Goal: Information Seeking & Learning: Find specific fact

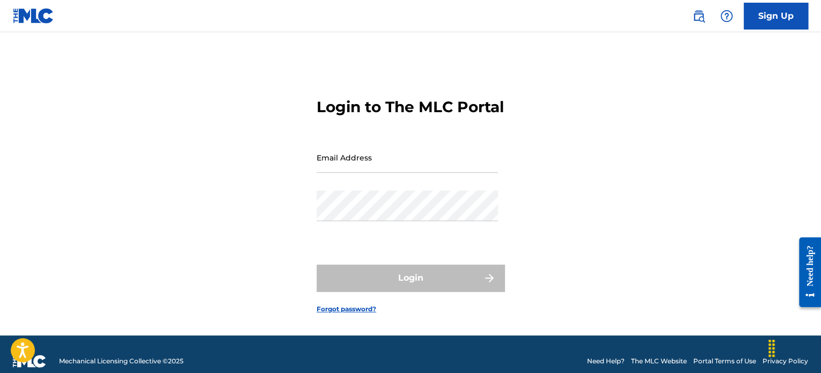
click at [331, 173] on input "Email Address" at bounding box center [407, 157] width 181 height 31
type input "[PERSON_NAME][EMAIL_ADDRESS][DOMAIN_NAME]"
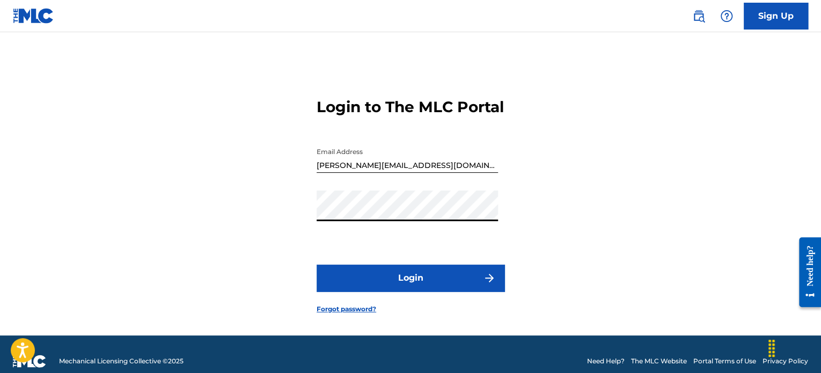
click at [317, 264] on button "Login" at bounding box center [411, 277] width 188 height 27
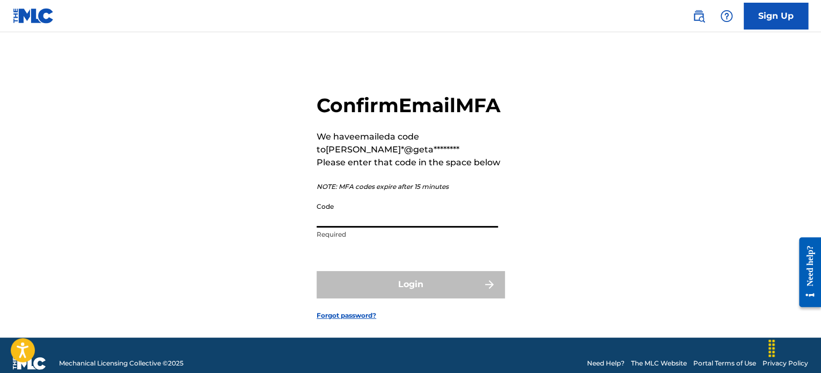
click at [401, 227] on input "Code" at bounding box center [407, 212] width 181 height 31
paste input "009813"
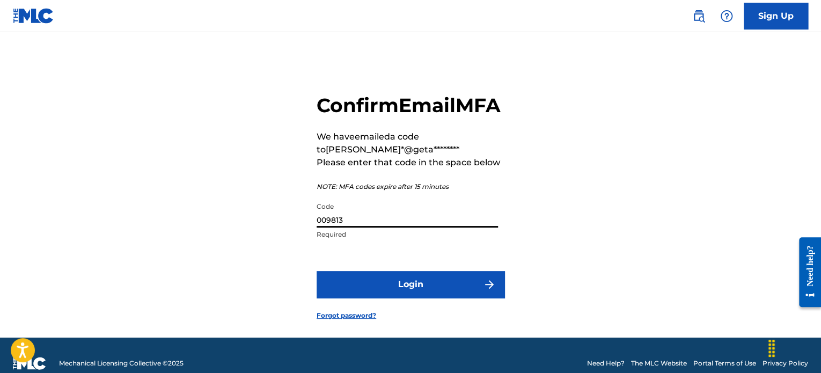
type input "009813"
click at [412, 298] on button "Login" at bounding box center [411, 284] width 188 height 27
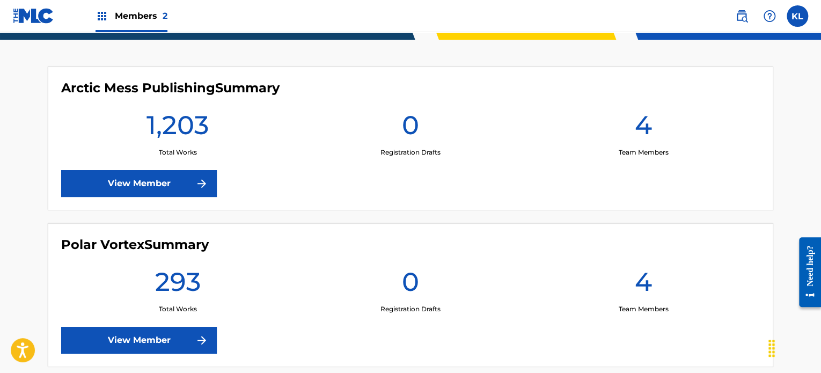
scroll to position [270, 0]
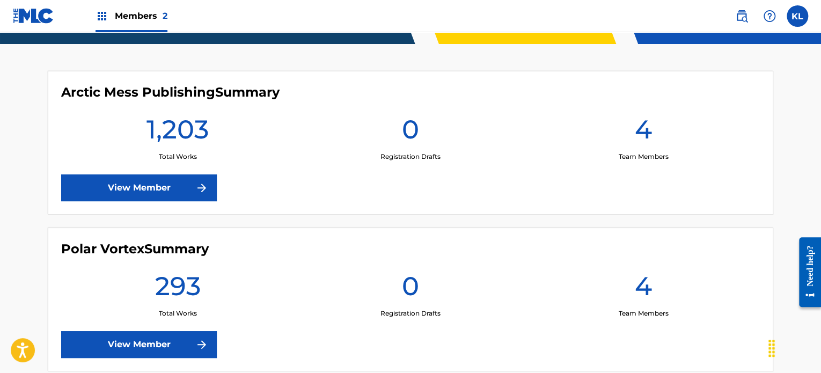
click at [128, 179] on link "View Member" at bounding box center [139, 187] width 156 height 27
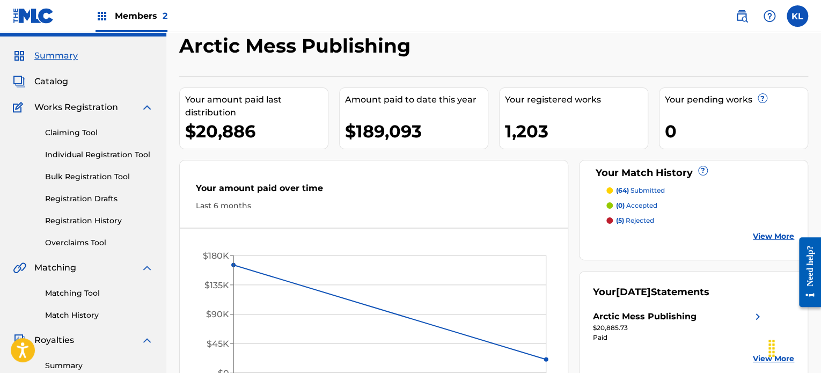
scroll to position [26, 0]
click at [86, 242] on link "Overclaims Tool" at bounding box center [99, 242] width 108 height 11
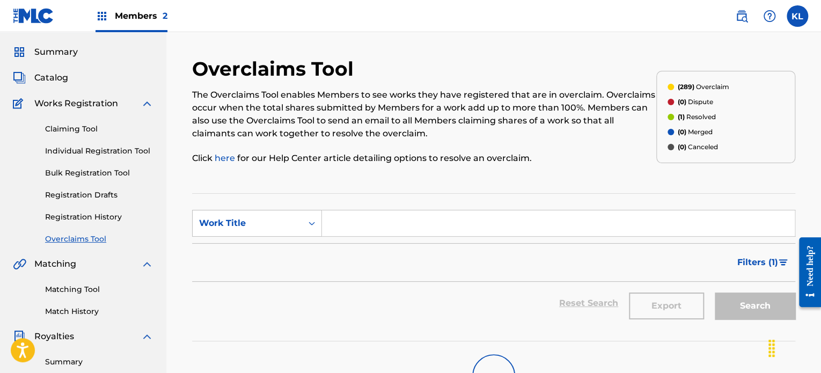
scroll to position [27, 0]
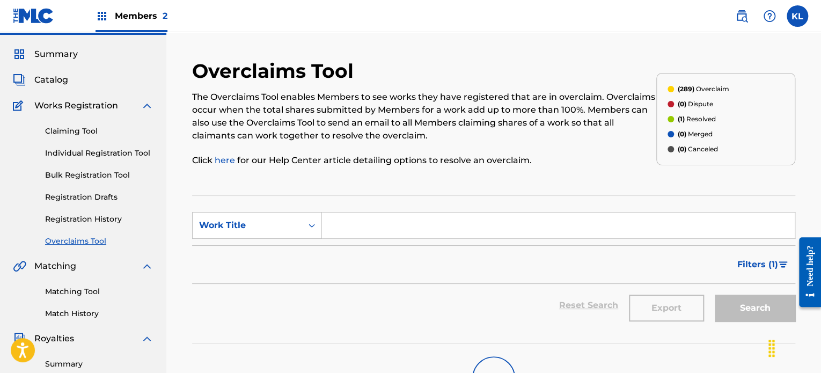
click at [54, 82] on span "Catalog" at bounding box center [51, 80] width 34 height 13
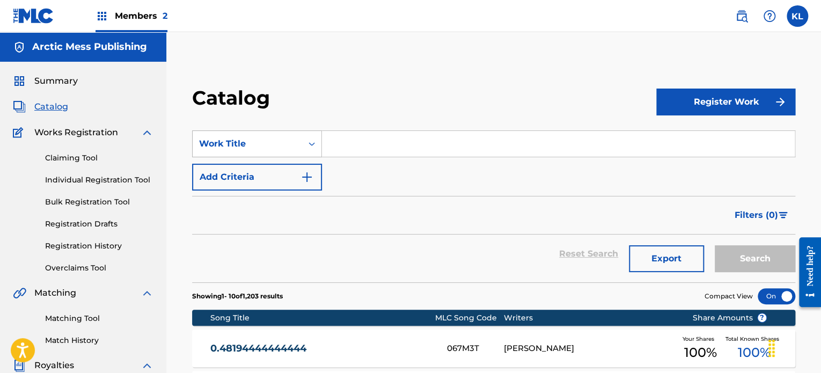
click at [293, 143] on div "Work Title" at bounding box center [247, 143] width 97 height 13
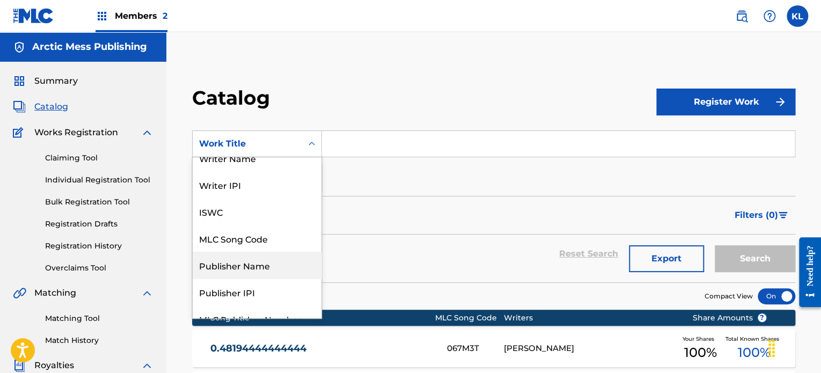
scroll to position [13, 0]
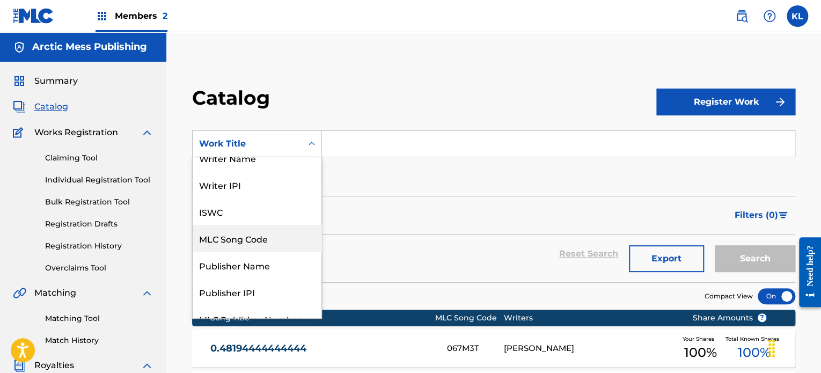
click at [265, 246] on div "MLC Song Code" at bounding box center [257, 238] width 129 height 27
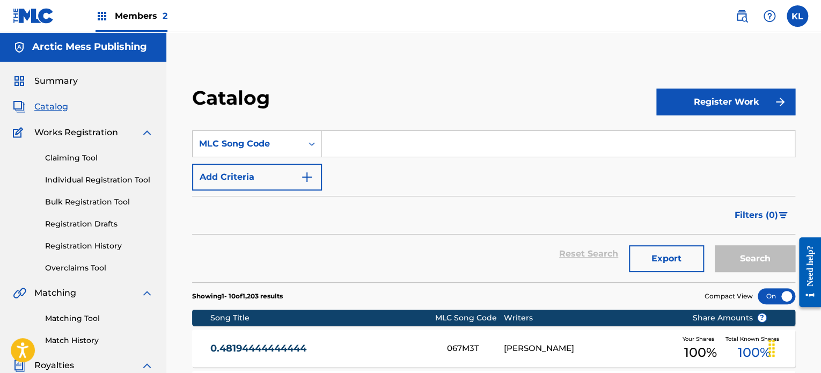
click at [380, 145] on input "Search Form" at bounding box center [558, 144] width 473 height 26
paste input "I34BXL"
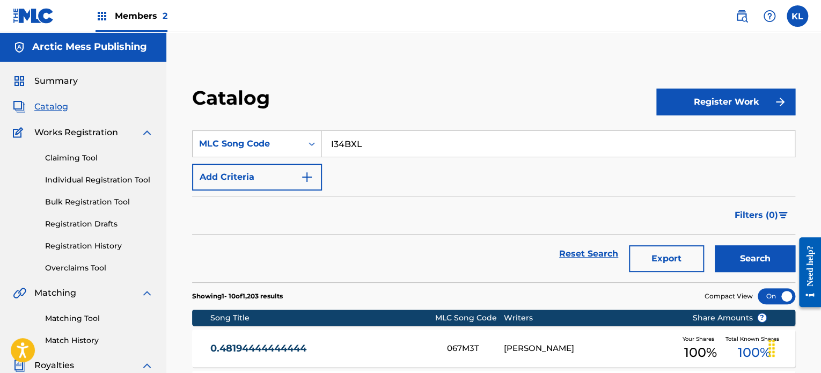
type input "I34BXL"
click at [736, 255] on button "Search" at bounding box center [755, 258] width 80 height 27
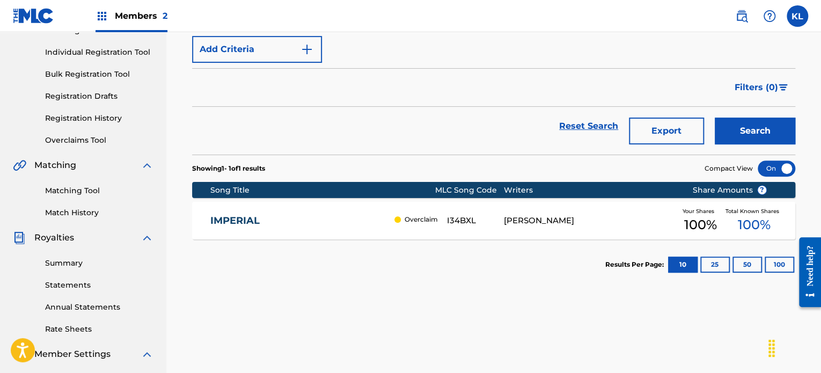
scroll to position [131, 0]
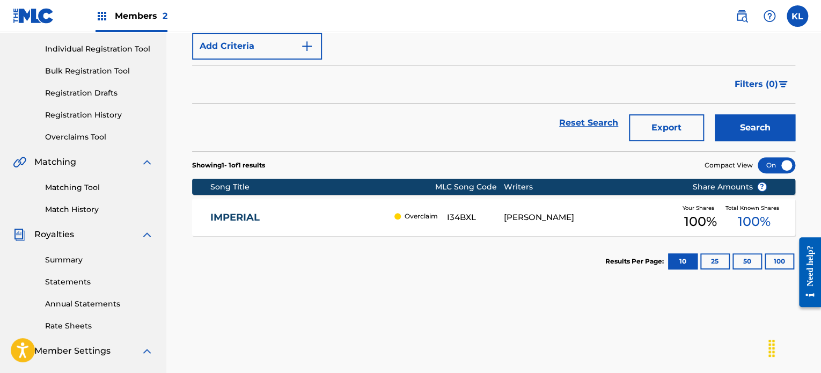
click at [545, 231] on div "IMPERIAL Overclaim I34BXL [PERSON_NAME] Your Shares 100 % Total Known Shares 10…" at bounding box center [493, 218] width 603 height 38
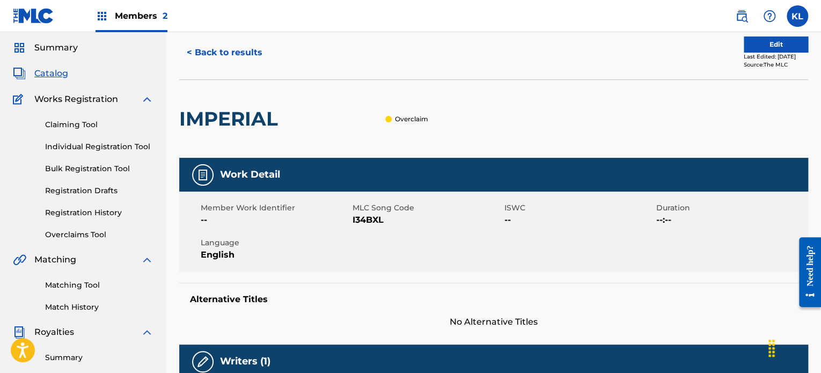
scroll to position [30, 0]
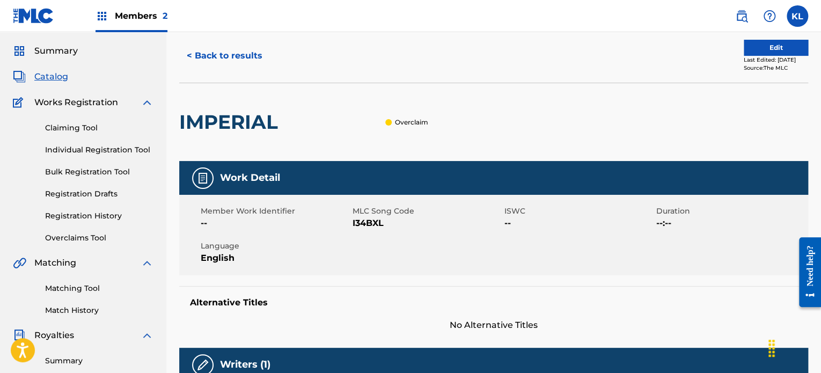
click at [91, 239] on link "Overclaims Tool" at bounding box center [99, 237] width 108 height 11
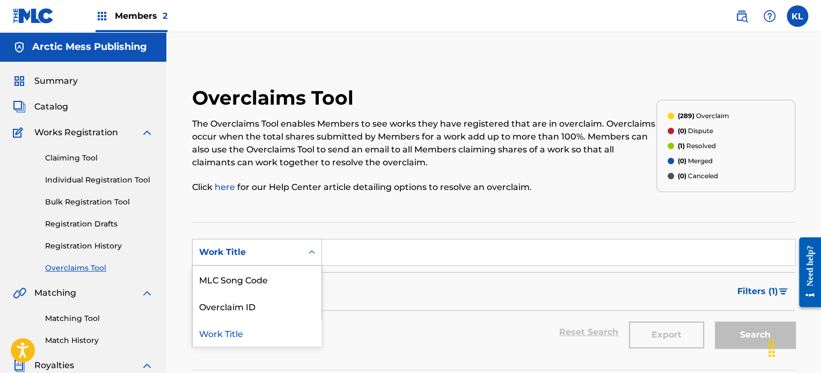
click at [287, 264] on div "Work Title" at bounding box center [257, 252] width 130 height 27
click at [262, 281] on div "MLC Song Code" at bounding box center [257, 279] width 129 height 27
click at [405, 253] on input "Search Form" at bounding box center [558, 252] width 473 height 26
paste input "I34BXL"
type input "I34BXL"
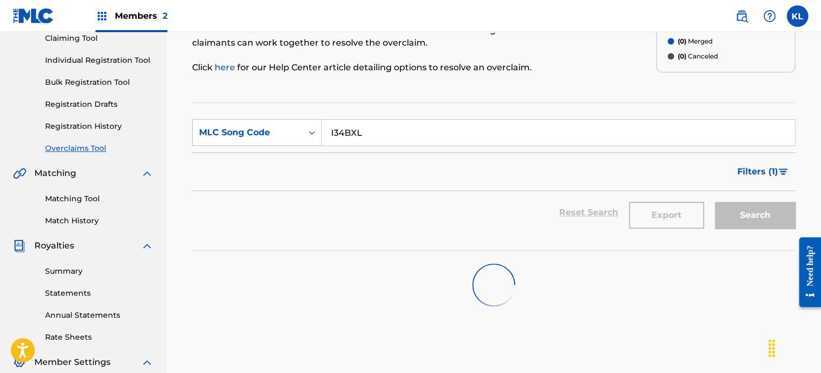
scroll to position [120, 0]
click at [468, 160] on div "Filters ( 1 )" at bounding box center [493, 171] width 603 height 39
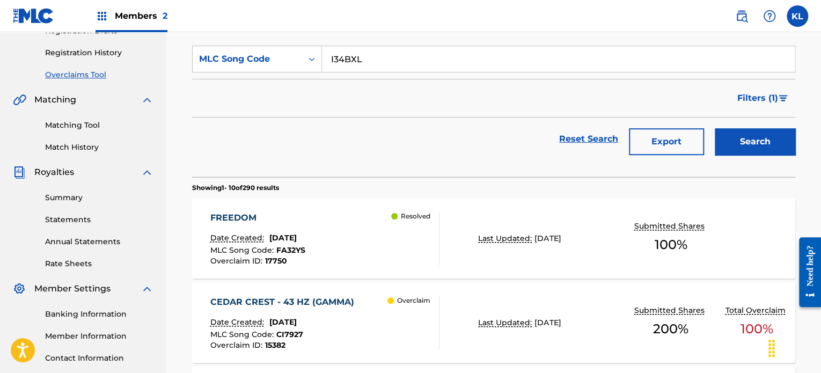
scroll to position [215, 0]
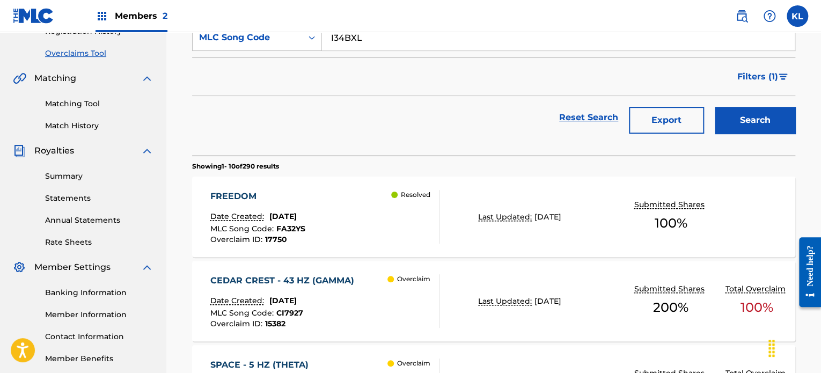
click at [743, 117] on button "Search" at bounding box center [755, 120] width 80 height 27
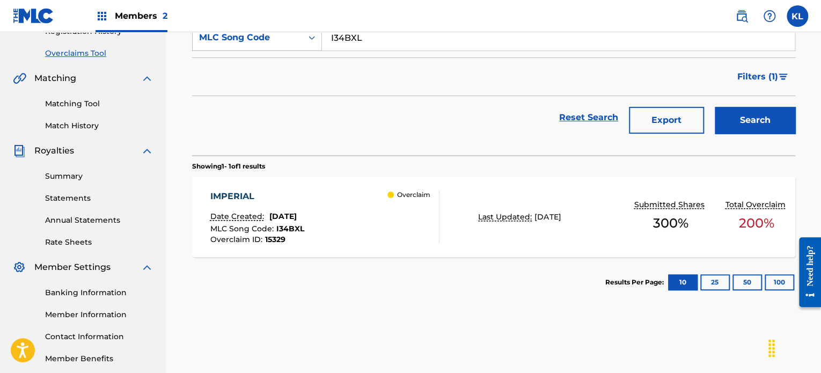
click at [369, 222] on div "IMPERIAL Date Created: [DATE] MLC Song Code : I34BXL Overclaim ID : 15329 Overc…" at bounding box center [324, 217] width 229 height 54
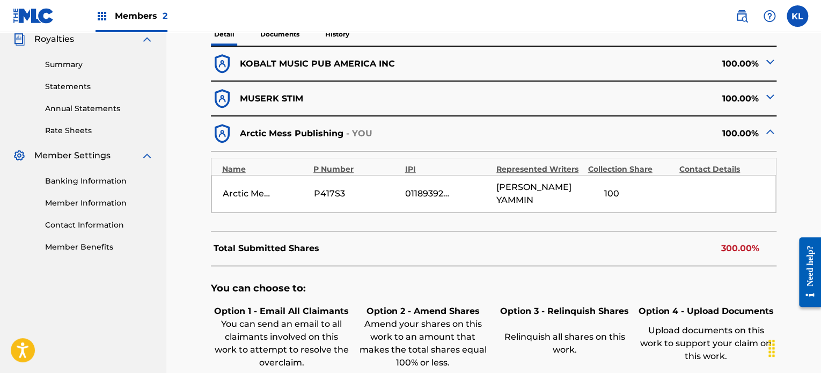
scroll to position [433, 0]
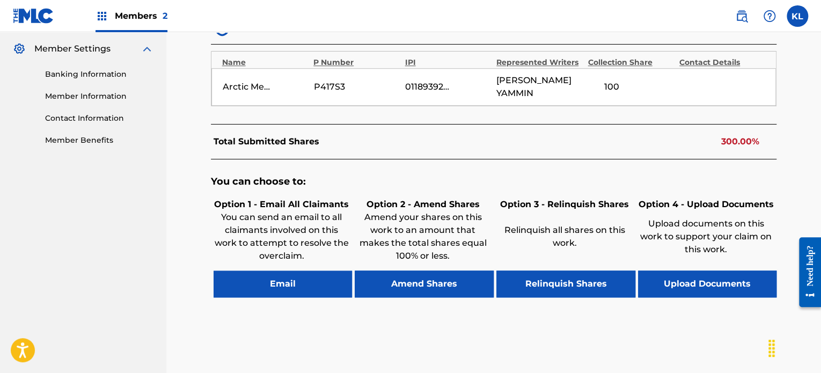
click at [326, 272] on button "Email" at bounding box center [283, 283] width 139 height 27
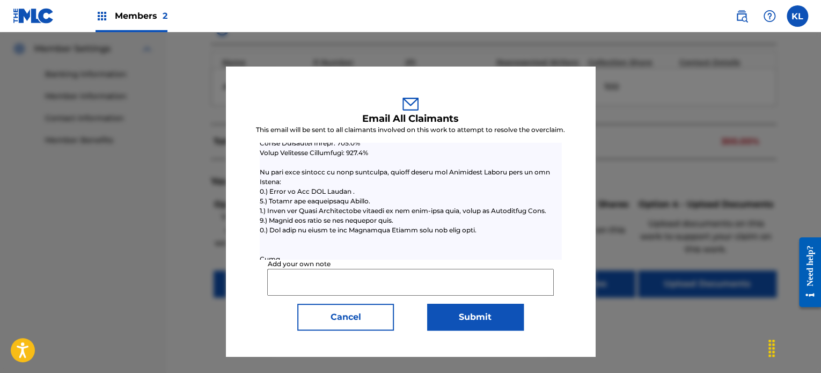
scroll to position [332, 0]
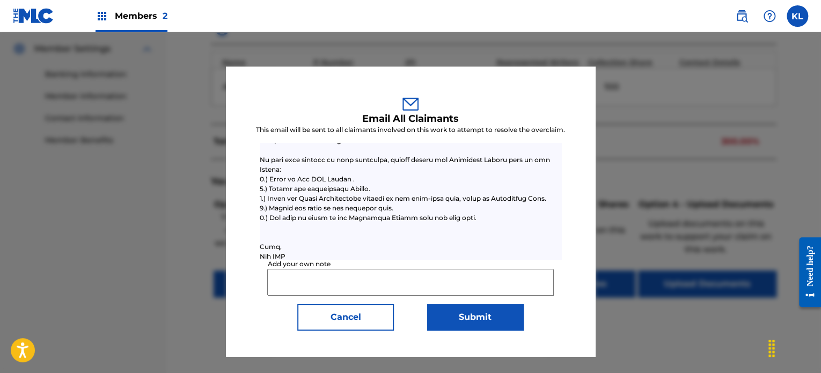
click at [337, 319] on button "Cancel" at bounding box center [345, 317] width 97 height 27
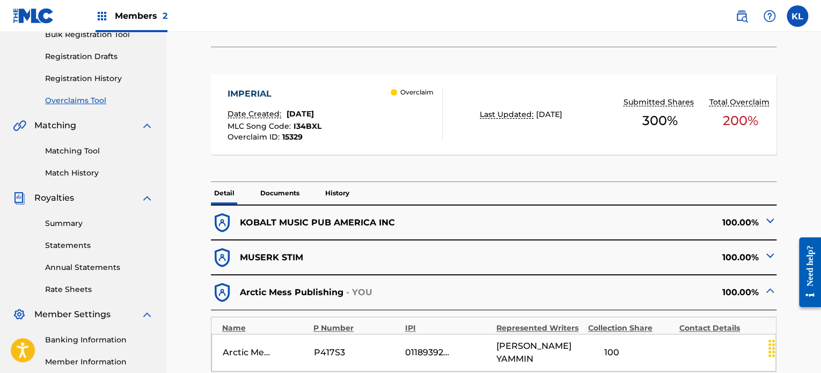
scroll to position [130, 0]
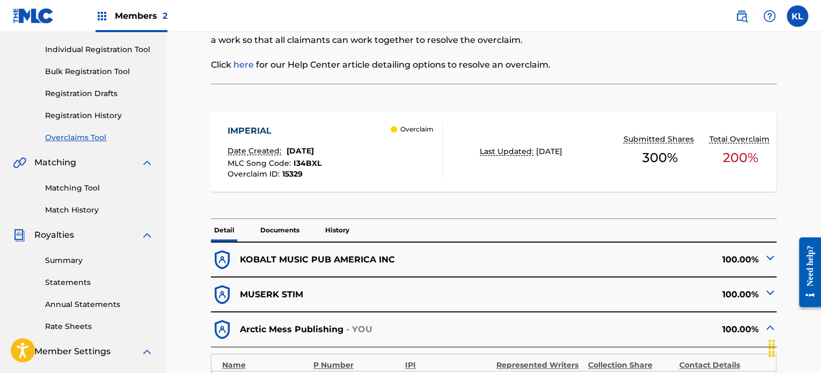
click at [91, 133] on link "Overclaims Tool" at bounding box center [99, 137] width 108 height 11
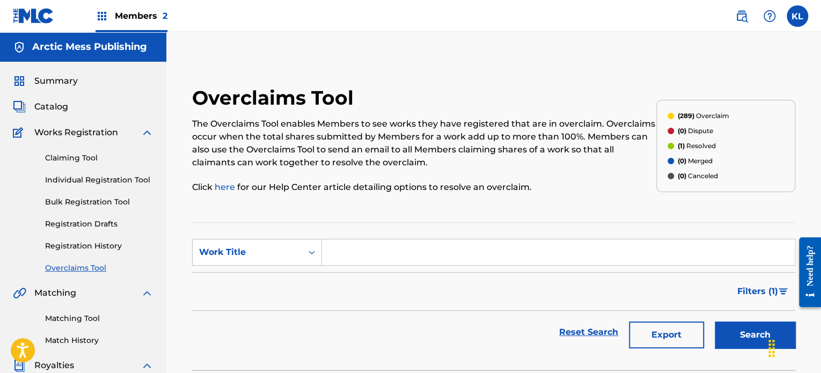
click at [369, 253] on input "Search Form" at bounding box center [558, 252] width 473 height 26
type input "atlantis"
click at [715, 321] on button "Search" at bounding box center [755, 334] width 80 height 27
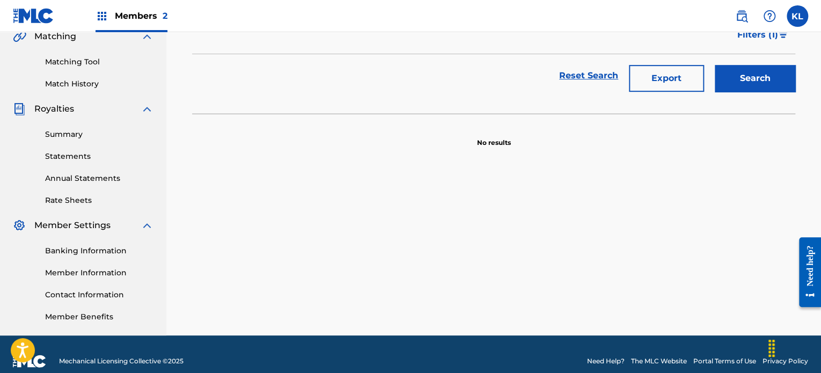
scroll to position [161, 0]
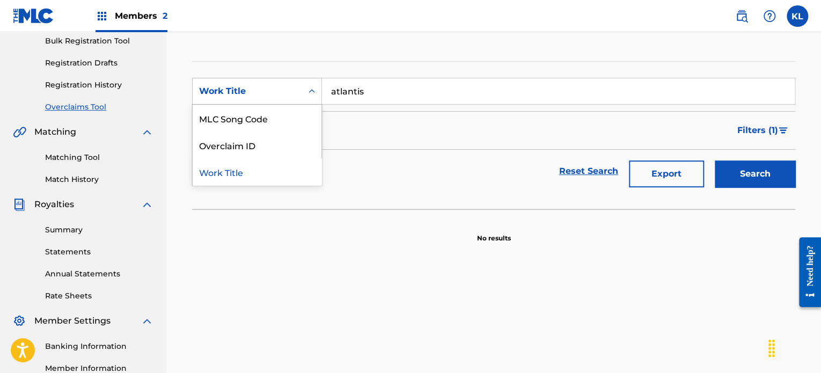
click at [303, 93] on div "Search Form" at bounding box center [311, 91] width 19 height 19
click at [249, 122] on div "MLC Song Code" at bounding box center [257, 118] width 129 height 27
click at [380, 98] on input "Search Form" at bounding box center [558, 91] width 473 height 26
paste input "PN7JLL"
type input "PN7JLL"
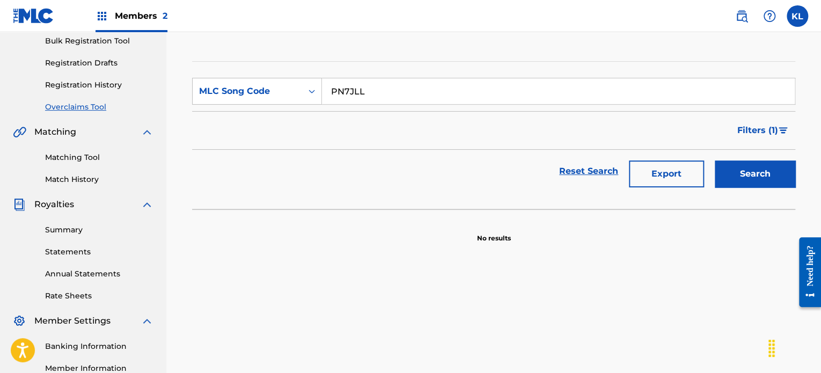
click at [725, 166] on button "Search" at bounding box center [755, 173] width 80 height 27
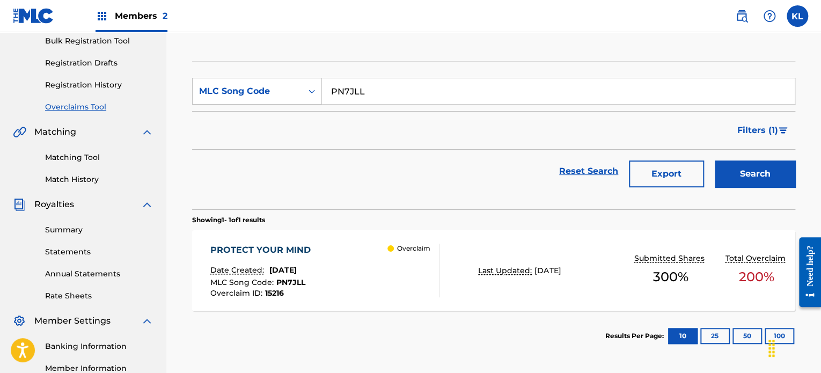
click at [371, 251] on div "PROTECT YOUR MIND Date Created: [DATE] MLC Song Code : PN7JLL Overclaim ID : 15…" at bounding box center [324, 271] width 229 height 54
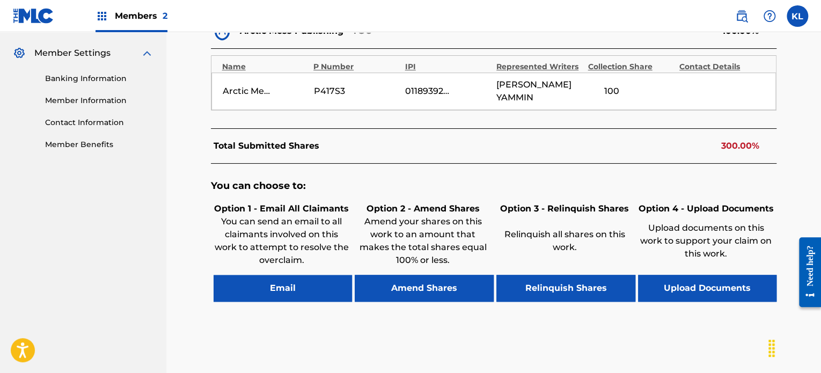
scroll to position [429, 0]
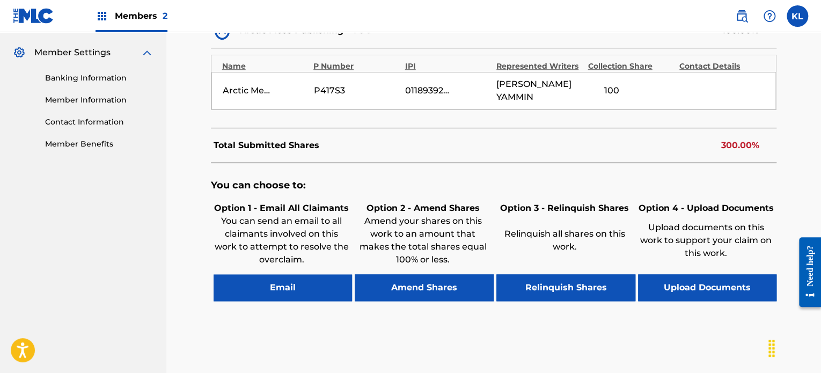
click at [294, 274] on button "Email" at bounding box center [283, 287] width 139 height 27
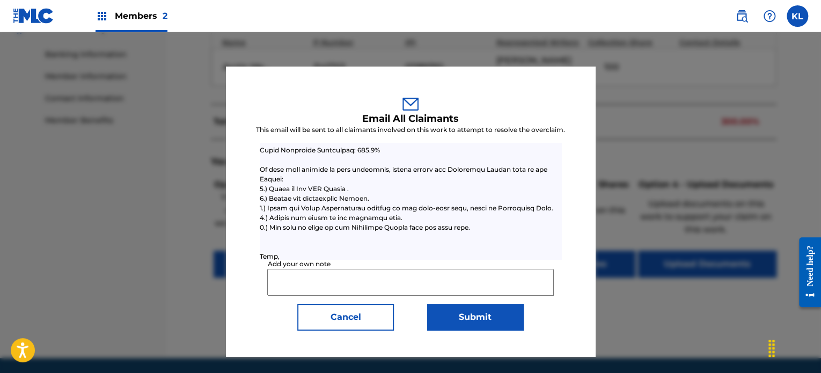
scroll to position [0, 0]
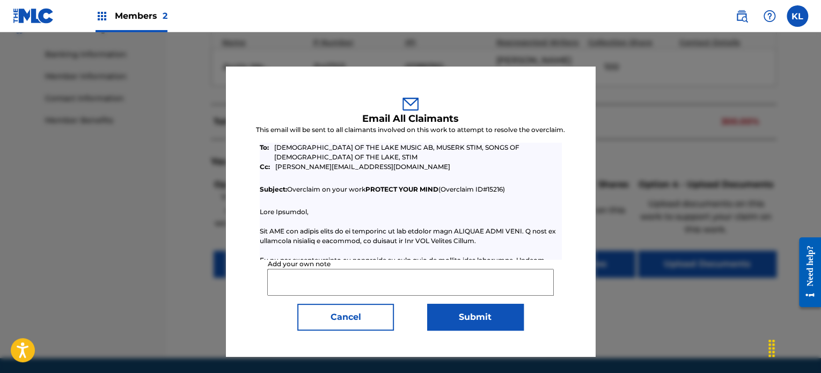
click at [341, 320] on button "Cancel" at bounding box center [345, 317] width 97 height 27
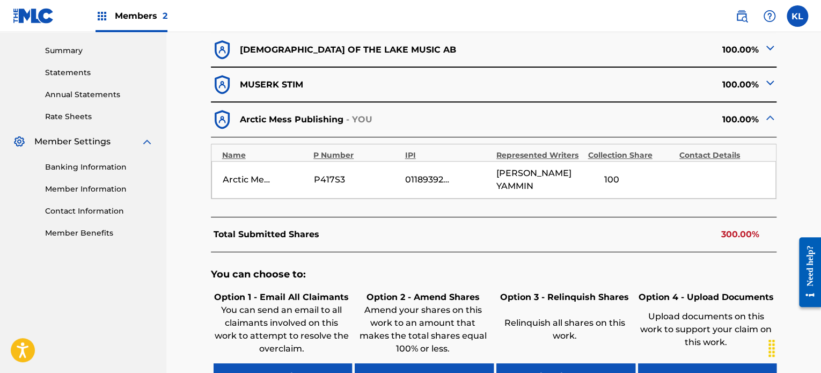
scroll to position [325, 0]
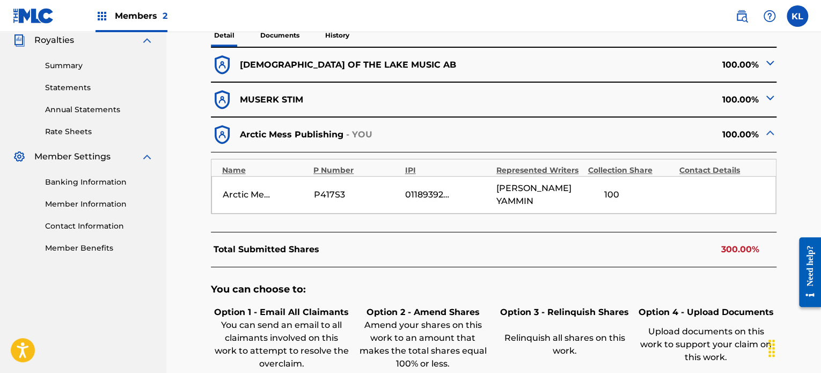
click at [768, 63] on img at bounding box center [769, 62] width 13 height 13
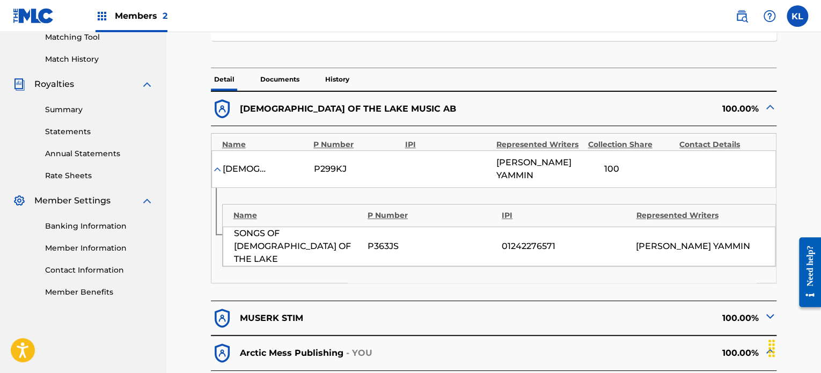
scroll to position [330, 0]
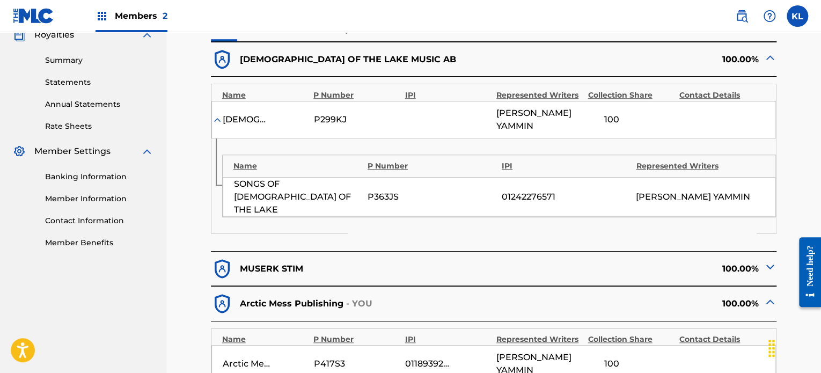
click at [769, 260] on img at bounding box center [769, 266] width 13 height 13
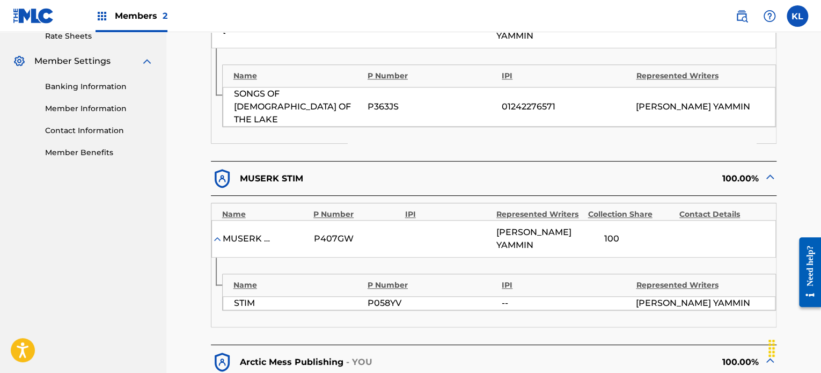
scroll to position [530, 0]
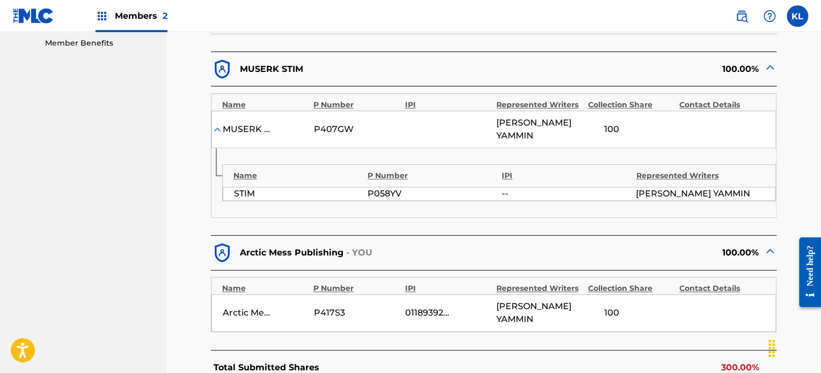
click at [770, 244] on img at bounding box center [769, 250] width 13 height 13
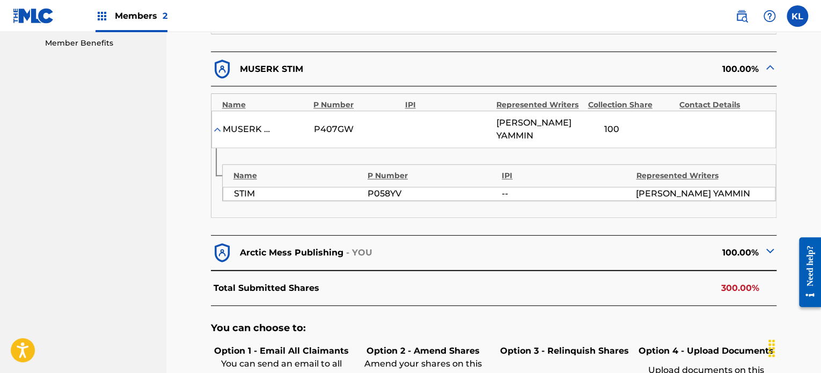
click at [770, 244] on img at bounding box center [769, 250] width 13 height 13
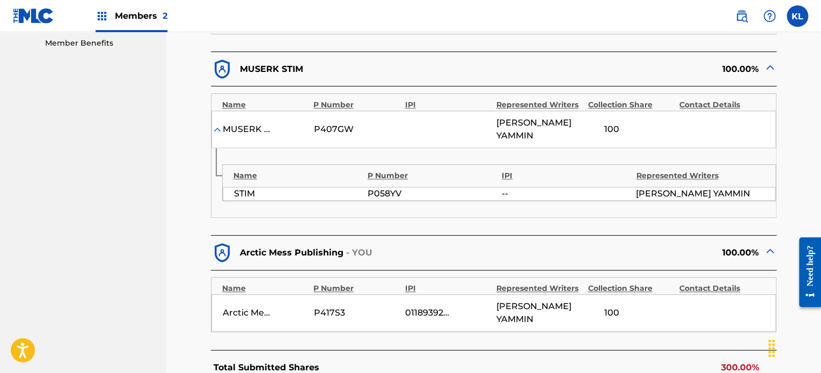
scroll to position [352, 0]
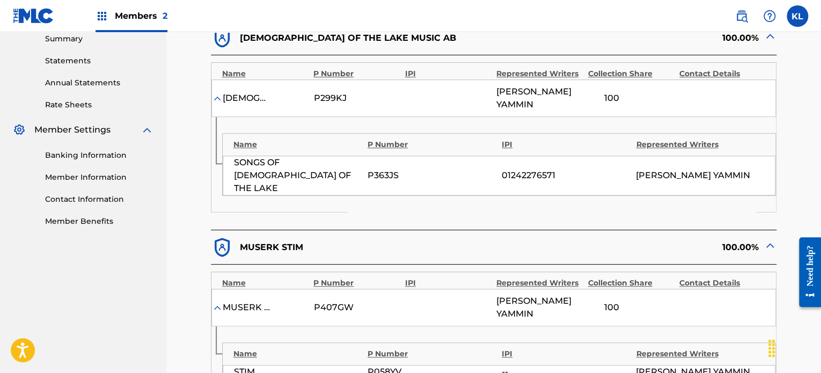
click at [737, 12] on img at bounding box center [741, 16] width 13 height 13
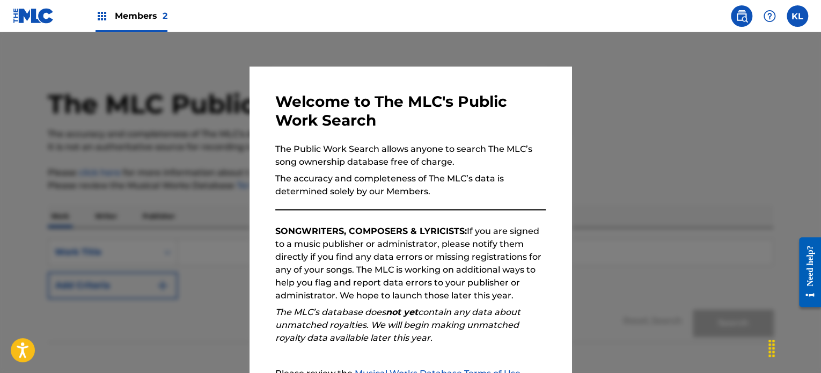
scroll to position [118, 0]
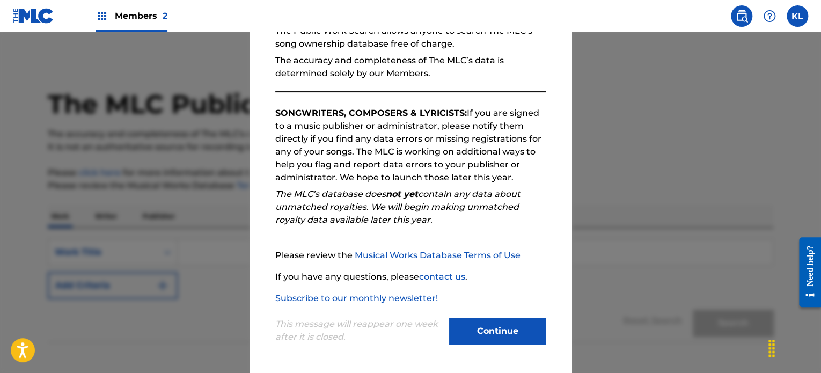
click at [509, 330] on button "Continue" at bounding box center [497, 331] width 97 height 27
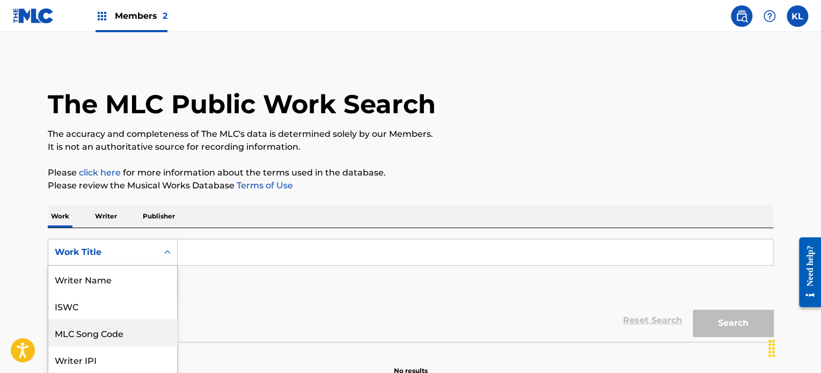
scroll to position [41, 0]
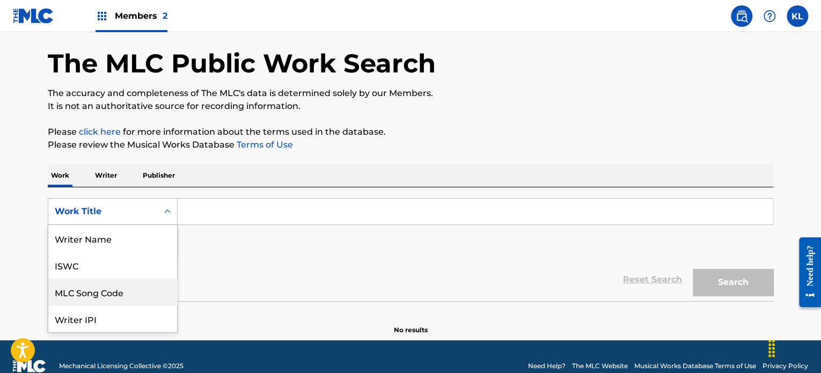
click at [92, 225] on div "8 results available. Use Up and Down to choose options, press Enter to select t…" at bounding box center [113, 211] width 130 height 27
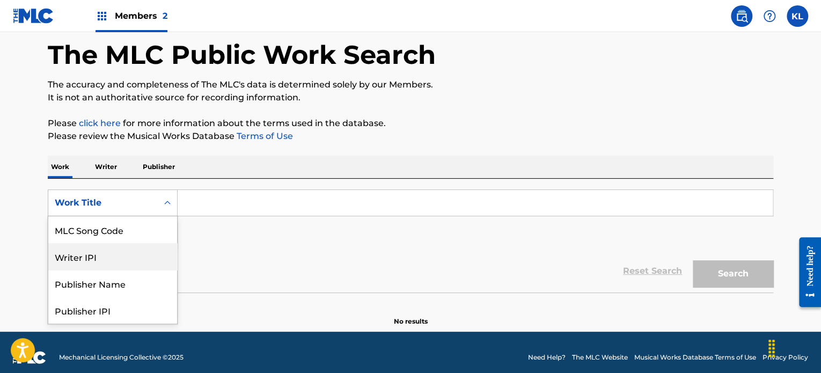
scroll to position [54, 0]
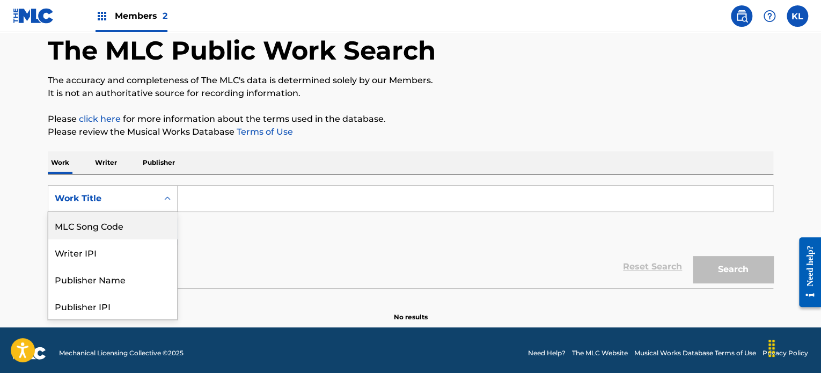
click at [121, 226] on div "MLC Song Code" at bounding box center [112, 225] width 129 height 27
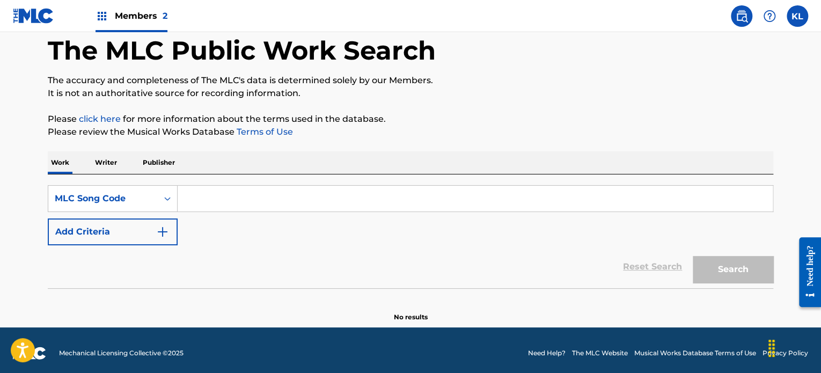
paste input "PN7JLL"
click at [248, 194] on input "PN7JLL" at bounding box center [475, 199] width 595 height 26
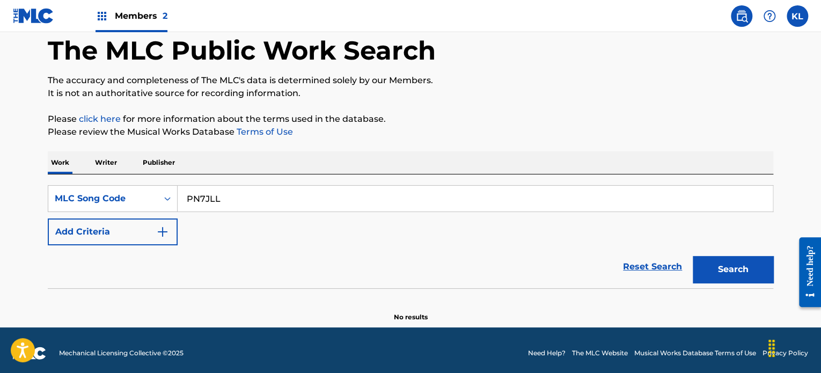
type input "PN7JLL"
click at [737, 270] on button "Search" at bounding box center [733, 269] width 80 height 27
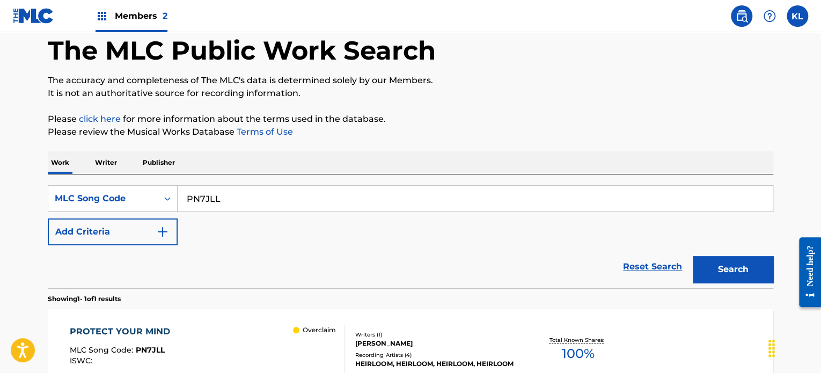
scroll to position [177, 0]
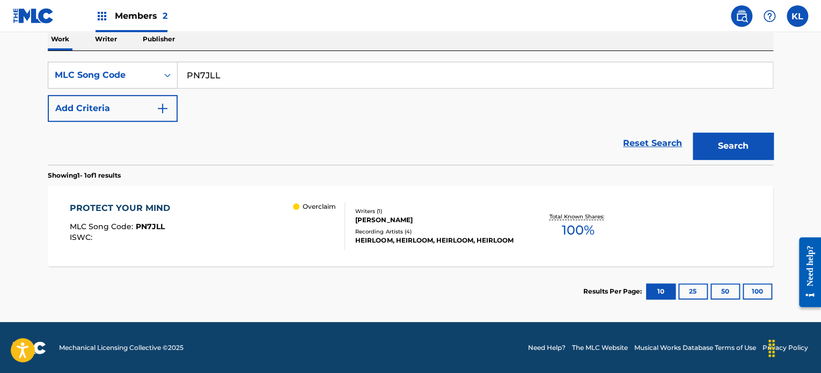
click at [161, 208] on div "PROTECT YOUR MIND" at bounding box center [123, 208] width 106 height 13
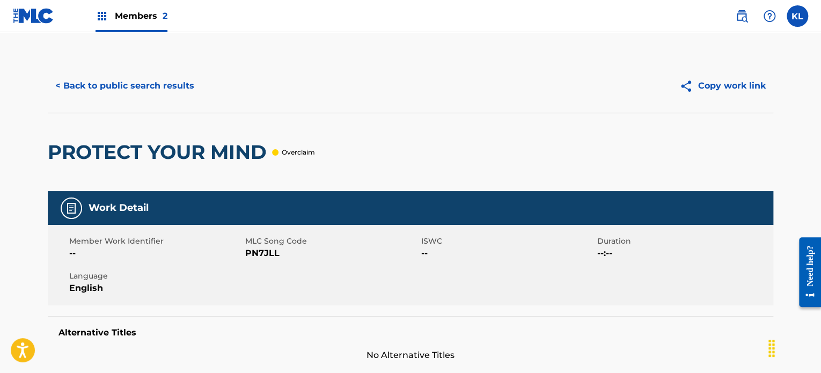
click at [131, 86] on button "< Back to public search results" at bounding box center [125, 85] width 154 height 27
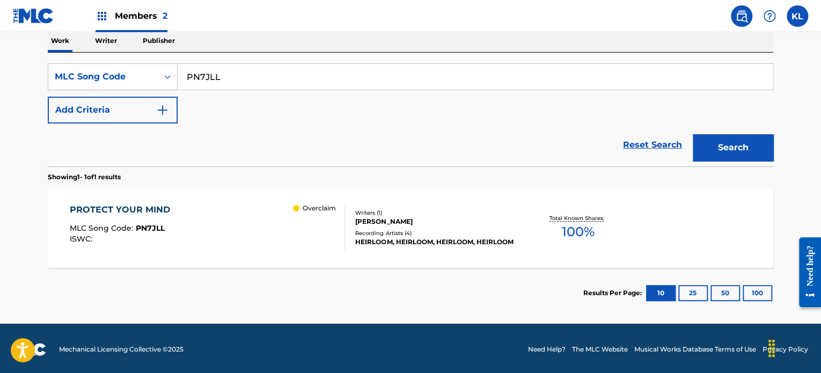
scroll to position [175, 0]
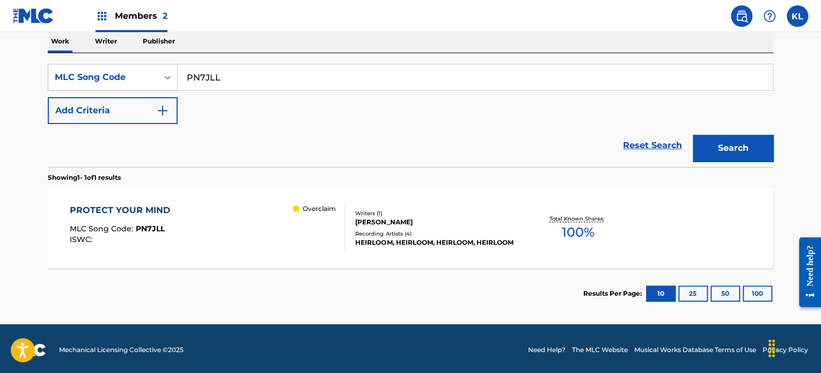
click at [232, 204] on div "PROTECT YOUR MIND MLC Song Code : PN7JLL ISWC : Overclaim" at bounding box center [208, 228] width 276 height 48
